Goal: Navigation & Orientation: Find specific page/section

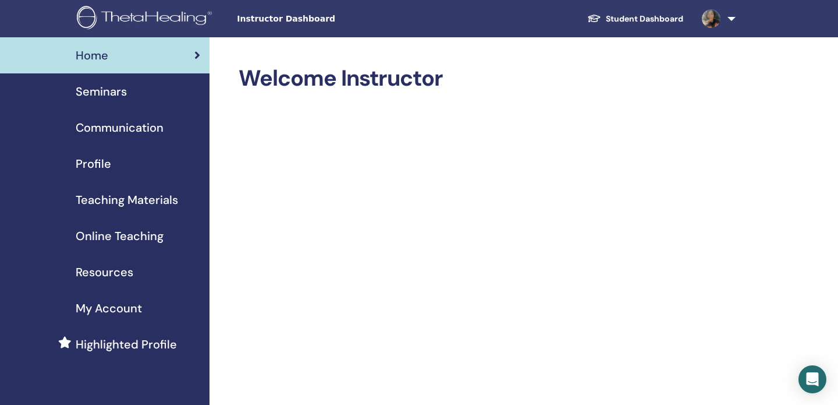
click at [720, 19] on img at bounding box center [711, 18] width 19 height 19
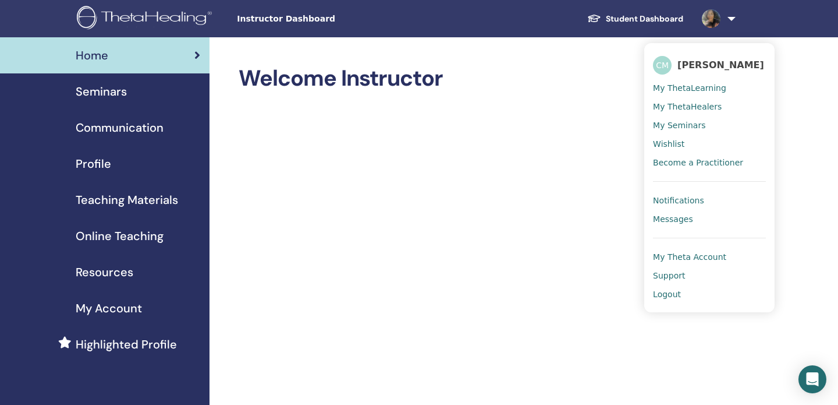
click at [142, 239] on span "Online Teaching" at bounding box center [120, 235] width 88 height 17
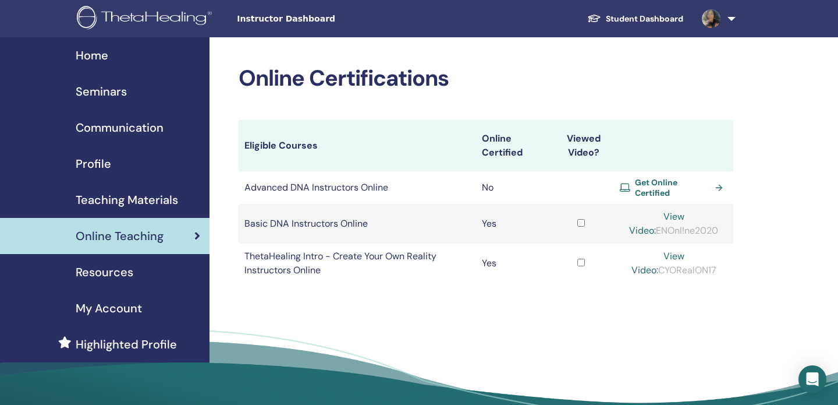
click at [668, 217] on link "View Video:" at bounding box center [656, 223] width 55 height 26
click at [668, 215] on link "View Video:" at bounding box center [656, 223] width 55 height 26
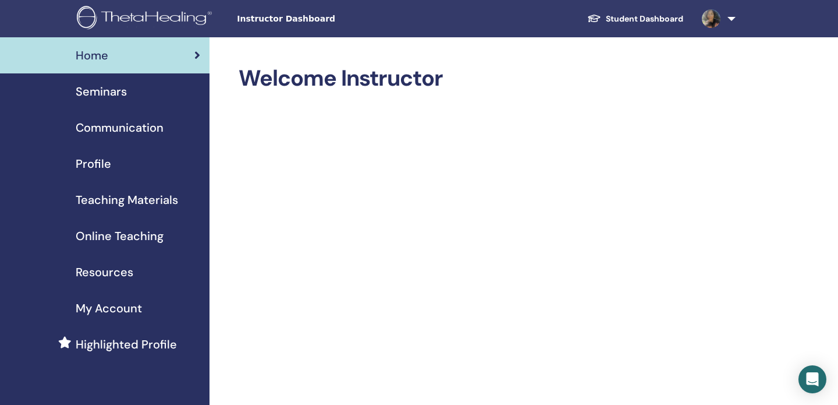
click at [112, 236] on span "Online Teaching" at bounding box center [120, 235] width 88 height 17
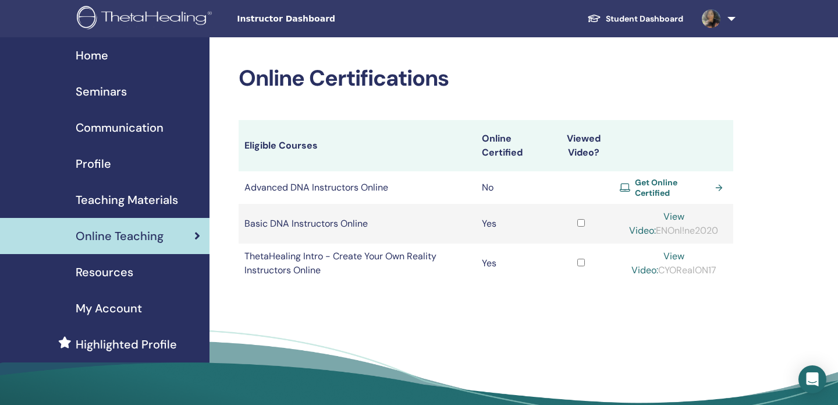
click at [683, 21] on link "Student Dashboard" at bounding box center [635, 19] width 115 height 22
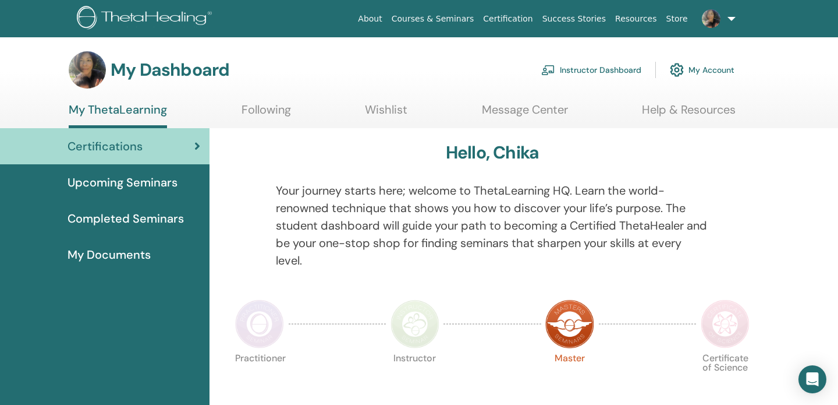
click at [614, 71] on link "Instructor Dashboard" at bounding box center [591, 70] width 100 height 26
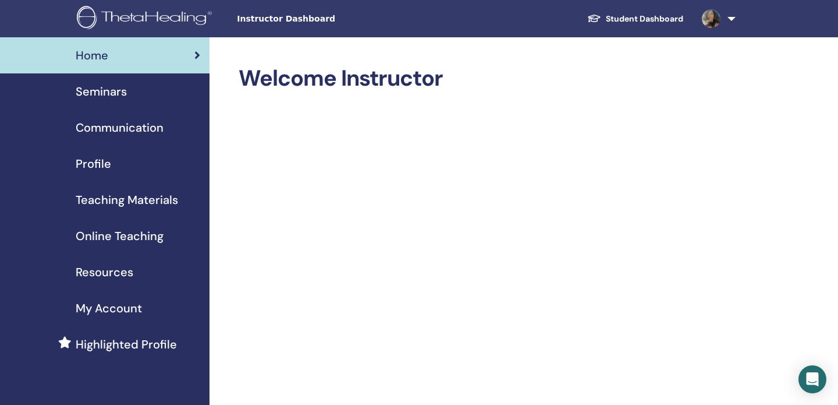
click at [135, 58] on div "Home" at bounding box center [104, 55] width 191 height 17
click at [134, 308] on span "My Account" at bounding box center [109, 307] width 66 height 17
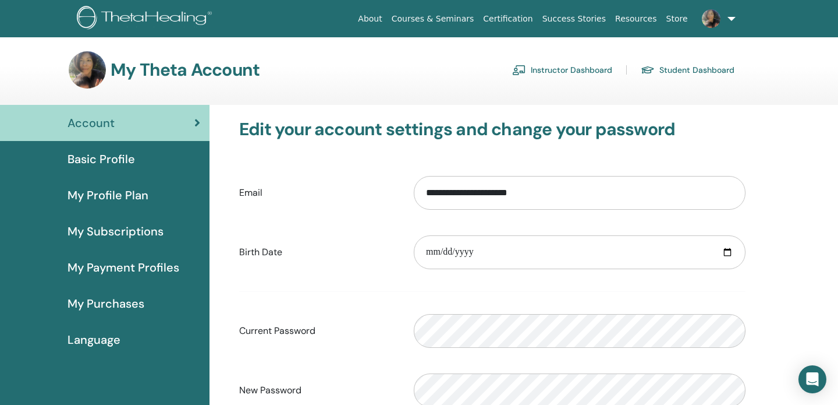
click at [121, 160] on span "Basic Profile" at bounding box center [102, 158] width 68 height 17
click at [575, 77] on link "Instructor Dashboard" at bounding box center [562, 70] width 100 height 19
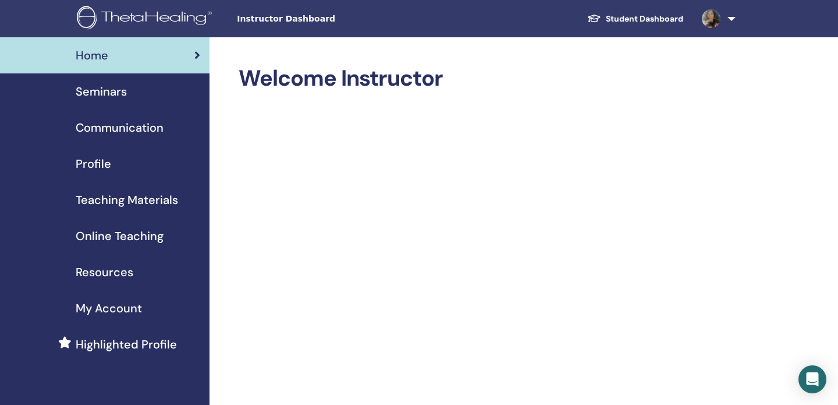
click at [123, 97] on span "Seminars" at bounding box center [101, 91] width 51 height 17
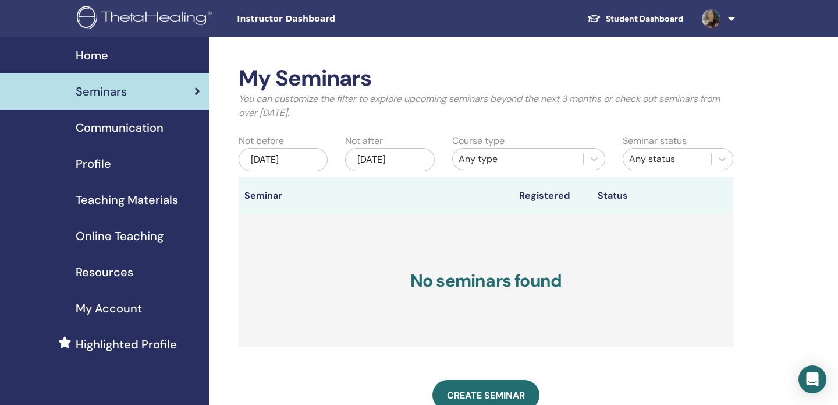
click at [126, 58] on div "Home" at bounding box center [104, 55] width 191 height 17
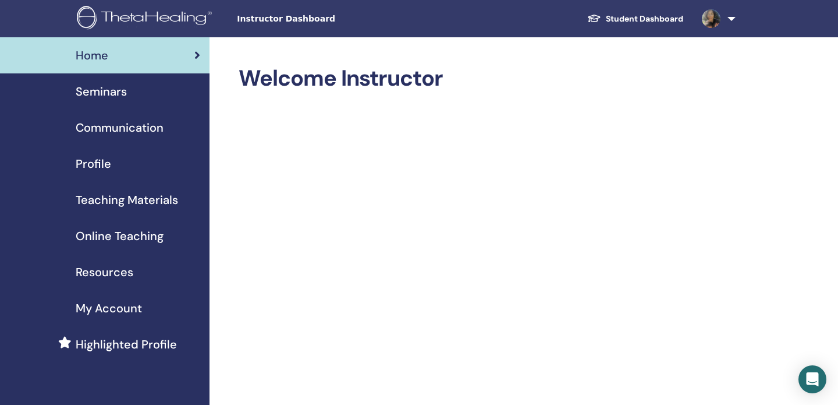
click at [715, 22] on img at bounding box center [711, 18] width 19 height 19
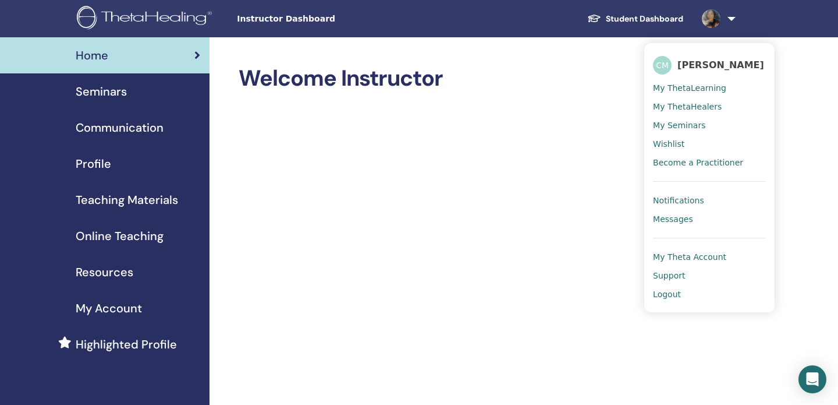
click at [264, 24] on span "Instructor Dashboard" at bounding box center [324, 19] width 175 height 12
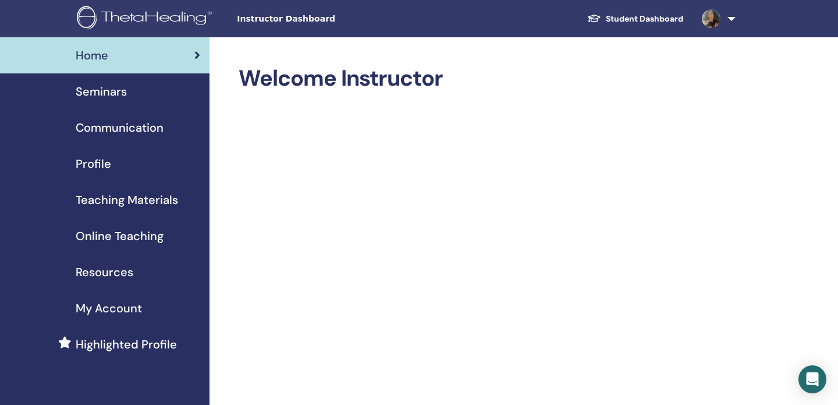
click at [267, 19] on span "Instructor Dashboard" at bounding box center [324, 19] width 175 height 12
click at [119, 236] on span "Online Teaching" at bounding box center [120, 235] width 88 height 17
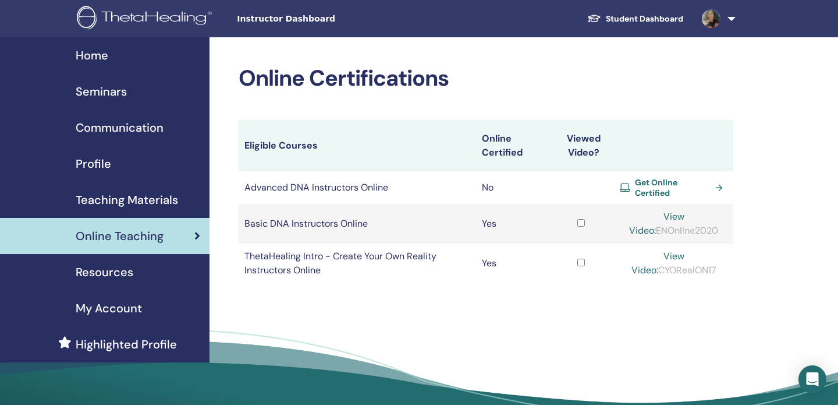
click at [668, 217] on link "View Video:" at bounding box center [656, 223] width 55 height 26
click at [680, 213] on link "View Video:" at bounding box center [656, 223] width 55 height 26
click at [129, 163] on div "Profile" at bounding box center [104, 163] width 191 height 17
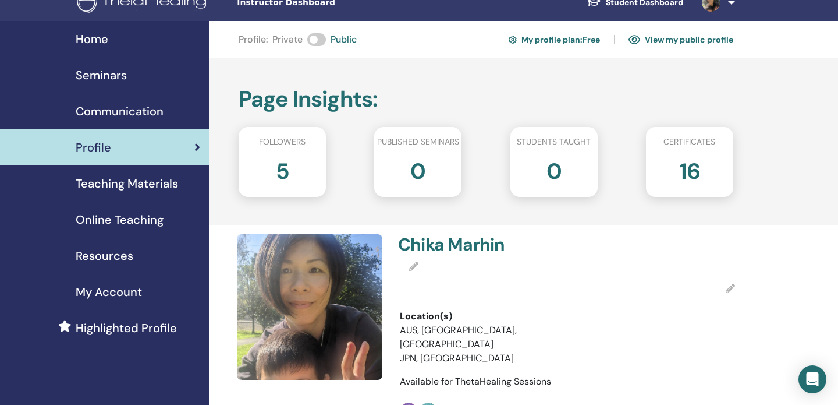
scroll to position [18, 0]
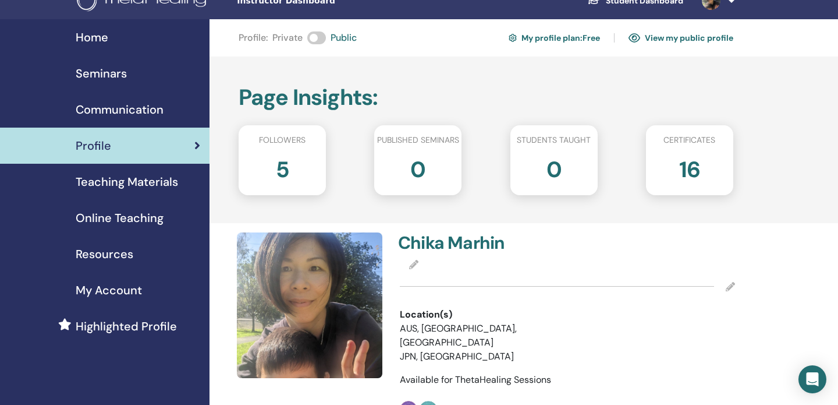
click at [683, 36] on link "View my public profile" at bounding box center [681, 38] width 105 height 19
